Goal: Information Seeking & Learning: Find specific page/section

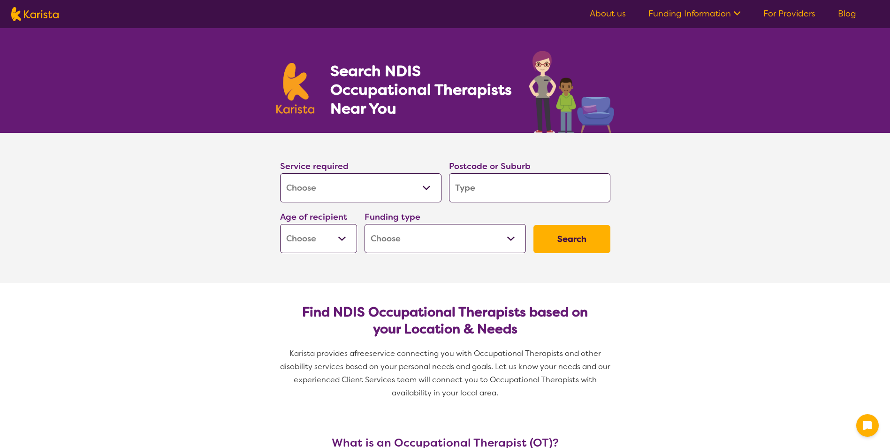
select select "[MEDICAL_DATA]"
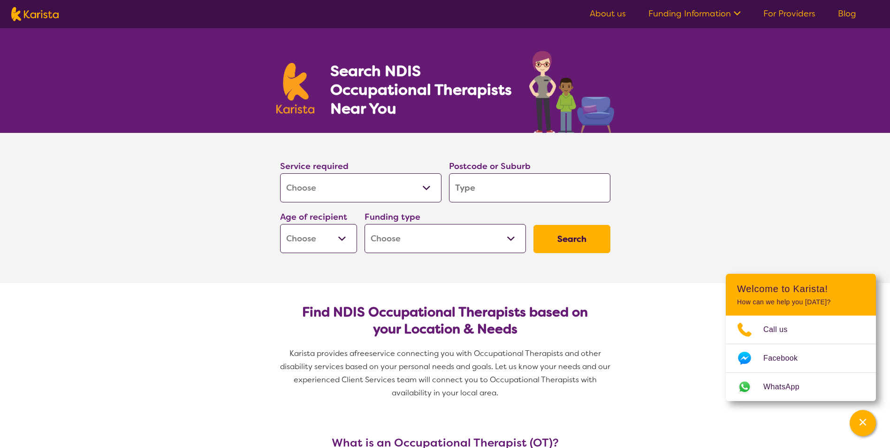
click at [484, 187] on input "search" at bounding box center [529, 187] width 161 height 29
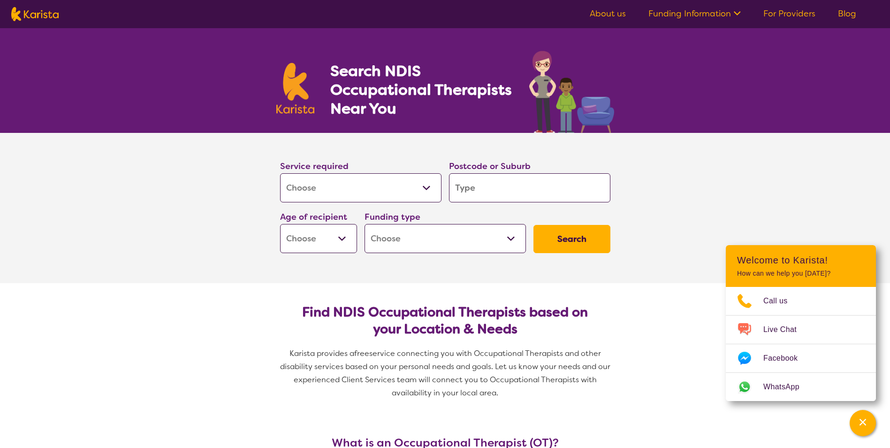
type input "M"
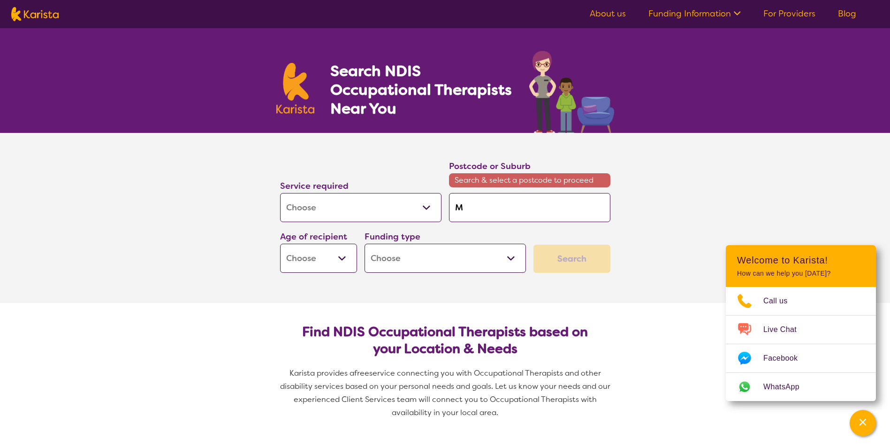
click at [510, 221] on input "M" at bounding box center [529, 207] width 161 height 29
type input "Mu"
type input "Mun"
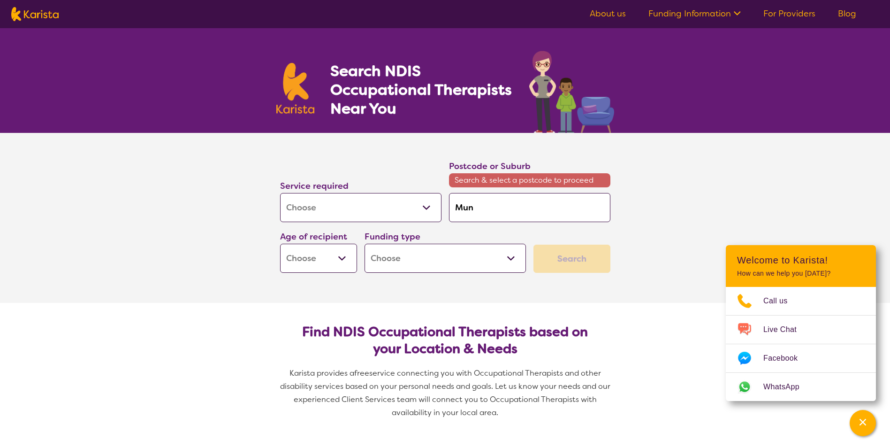
type input "[PERSON_NAME]"
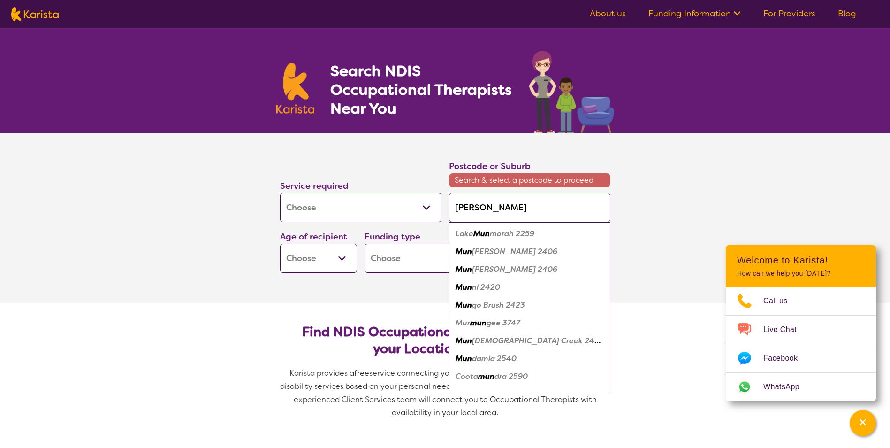
type input "Mundu"
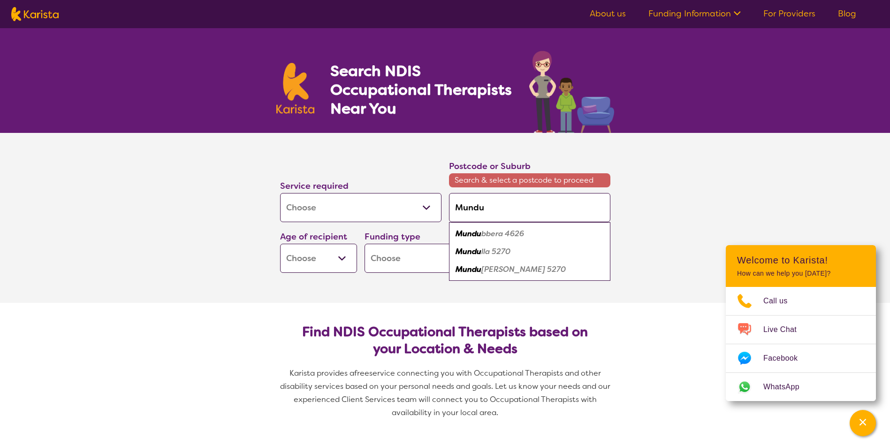
click at [496, 232] on em "bbera 4626" at bounding box center [502, 234] width 43 height 10
type input "4626"
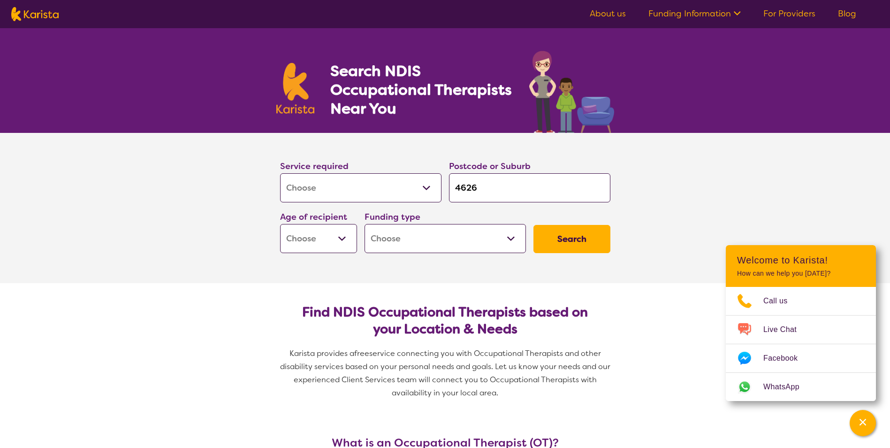
click at [401, 243] on select "Home Care Package (HCP) National Disability Insurance Scheme (NDIS) I don't know" at bounding box center [445, 238] width 161 height 29
select select "NDIS"
click at [365, 224] on select "Home Care Package (HCP) National Disability Insurance Scheme (NDIS) I don't know" at bounding box center [445, 238] width 161 height 29
select select "NDIS"
click at [591, 241] on button "Search" at bounding box center [572, 239] width 77 height 28
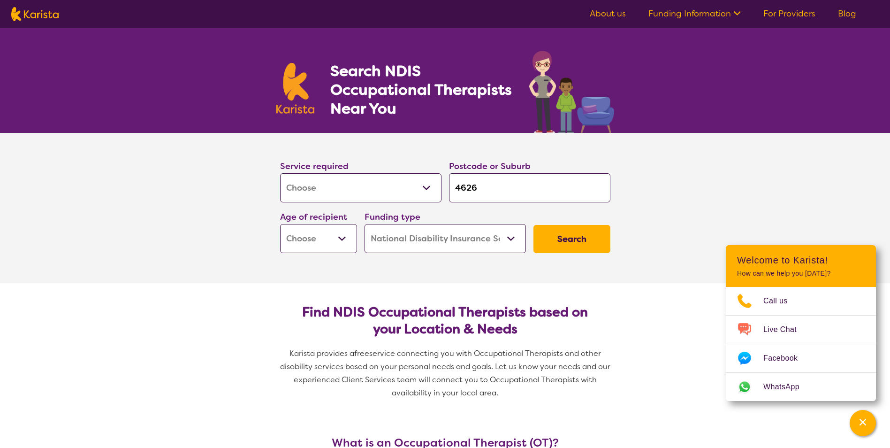
click at [349, 240] on select "Early Childhood - 0 to 9 Child - 10 to 11 Adolescent - 12 to 17 Adult - 18 to 6…" at bounding box center [318, 238] width 77 height 29
select select "AD"
click at [280, 224] on select "Early Childhood - 0 to 9 Child - 10 to 11 Adolescent - 12 to 17 Adult - 18 to 6…" at bounding box center [318, 238] width 77 height 29
select select "AD"
click at [339, 242] on select "Early Childhood - 0 to 9 Child - 10 to 11 Adolescent - 12 to 17 Adult - 18 to 6…" at bounding box center [318, 238] width 77 height 29
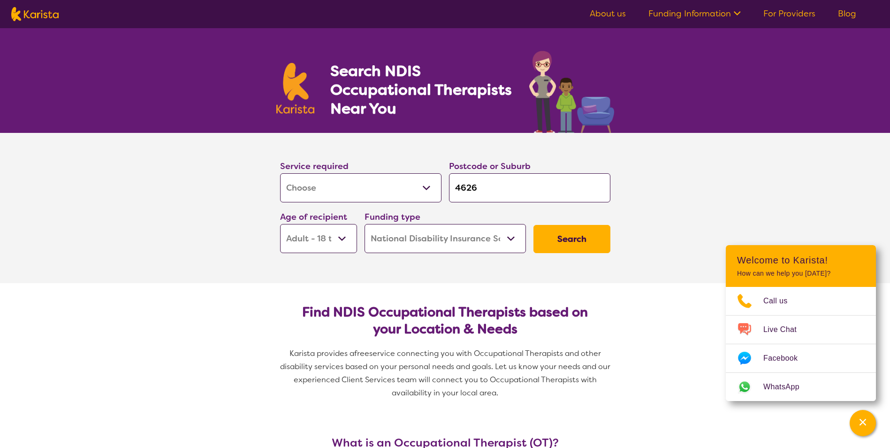
click at [339, 242] on select "Early Childhood - 0 to 9 Child - 10 to 11 Adolescent - 12 to 17 Adult - 18 to 6…" at bounding box center [318, 238] width 77 height 29
click at [558, 237] on button "Search" at bounding box center [572, 239] width 77 height 28
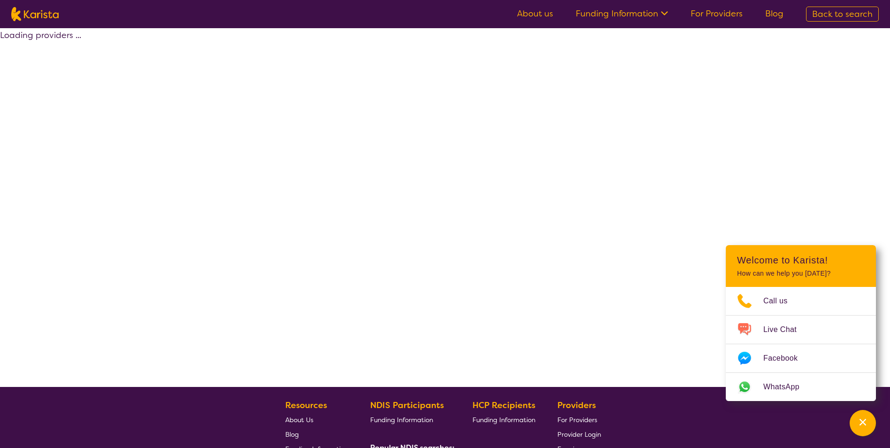
select select "by_score"
